Goal: Navigation & Orientation: Find specific page/section

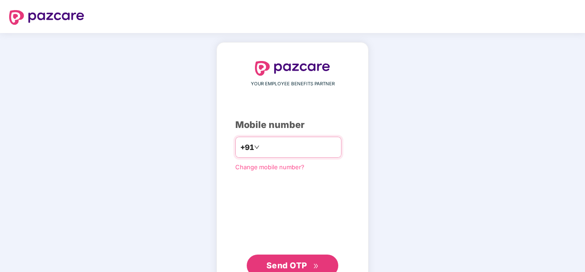
type input "**********"
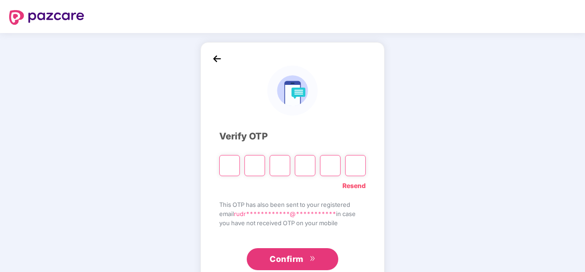
type input "*"
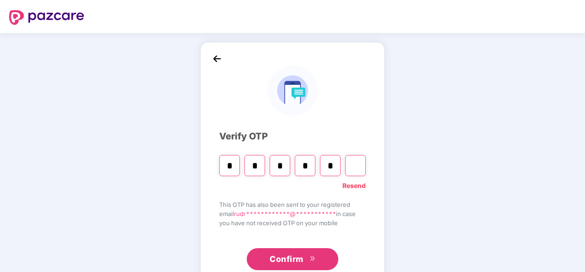
type input "*"
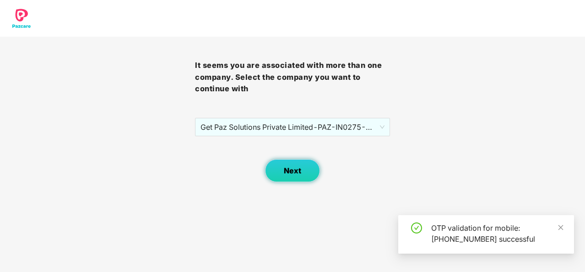
click at [298, 177] on button "Next" at bounding box center [292, 170] width 55 height 23
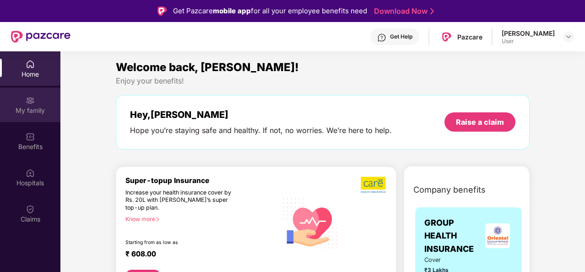
click at [32, 104] on img at bounding box center [30, 100] width 9 height 9
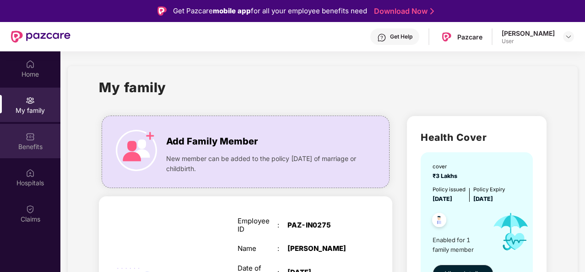
click at [31, 139] on img at bounding box center [30, 136] width 9 height 9
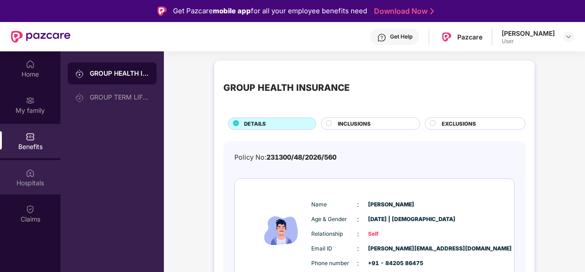
click at [15, 182] on div "Hospitals" at bounding box center [30, 182] width 60 height 9
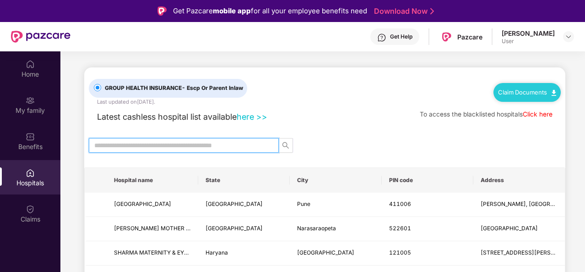
click at [171, 144] on input "text" at bounding box center [180, 145] width 172 height 10
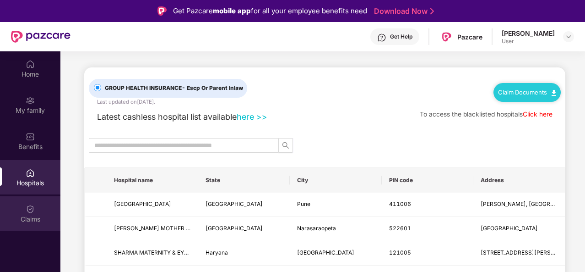
click at [28, 208] on img at bounding box center [30, 208] width 9 height 9
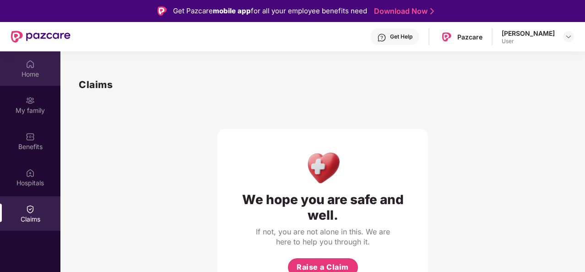
click at [30, 66] on img at bounding box center [30, 64] width 9 height 9
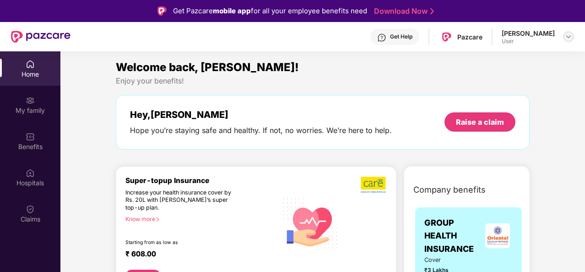
click at [567, 37] on img at bounding box center [568, 36] width 7 height 7
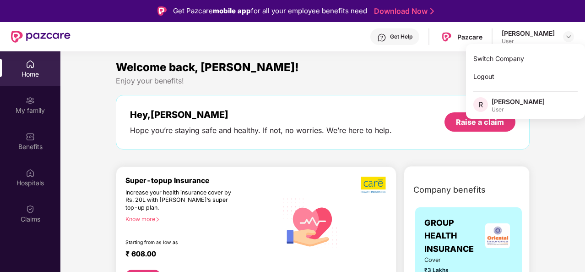
click at [390, 33] on div "Get Help" at bounding box center [401, 36] width 22 height 7
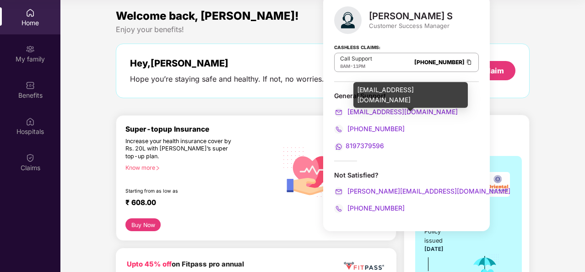
scroll to position [51, 0]
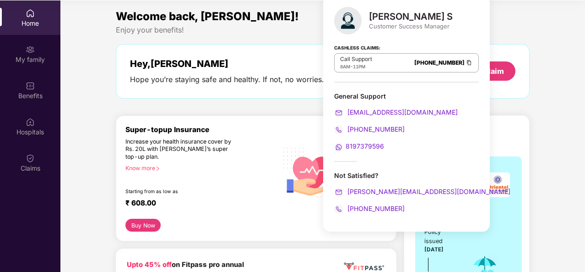
click at [498, 30] on div "Enjoy your benefits!" at bounding box center [323, 30] width 414 height 10
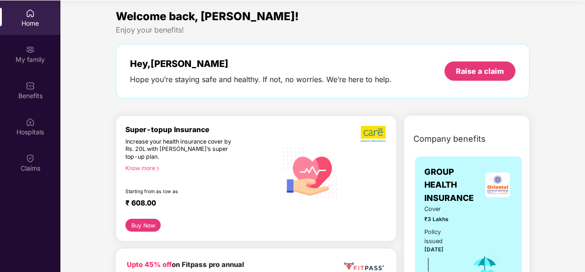
scroll to position [0, 0]
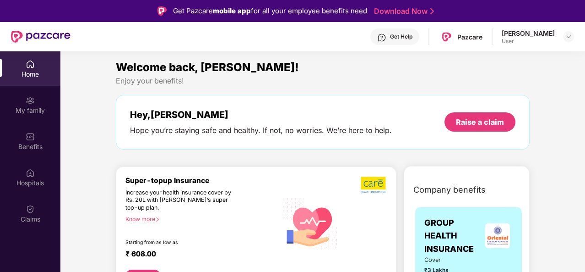
click at [399, 35] on div "Get Help" at bounding box center [401, 36] width 22 height 7
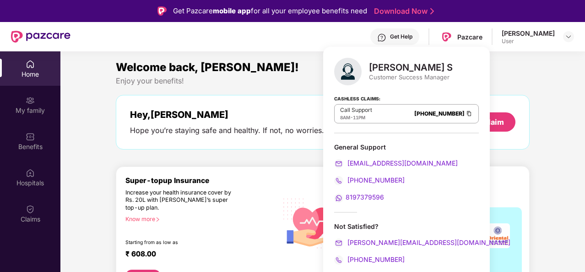
scroll to position [51, 0]
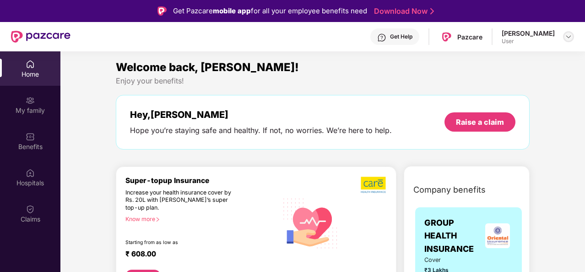
click at [572, 37] on img at bounding box center [568, 36] width 7 height 7
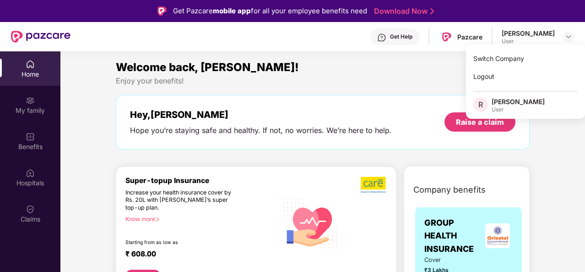
click at [412, 73] on div "Welcome back, [PERSON_NAME]!" at bounding box center [323, 67] width 414 height 17
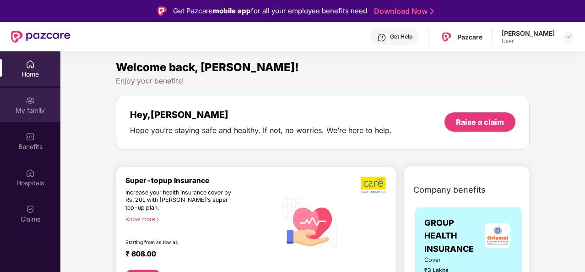
click at [30, 98] on img at bounding box center [30, 100] width 9 height 9
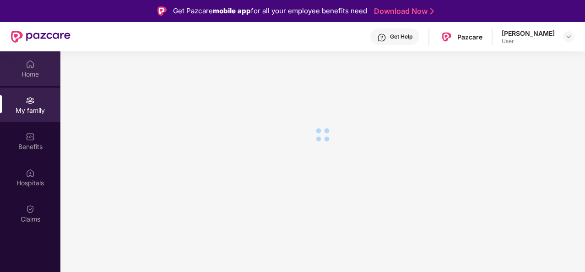
click at [21, 66] on div "Home" at bounding box center [30, 68] width 60 height 34
